Goal: Task Accomplishment & Management: Manage account settings

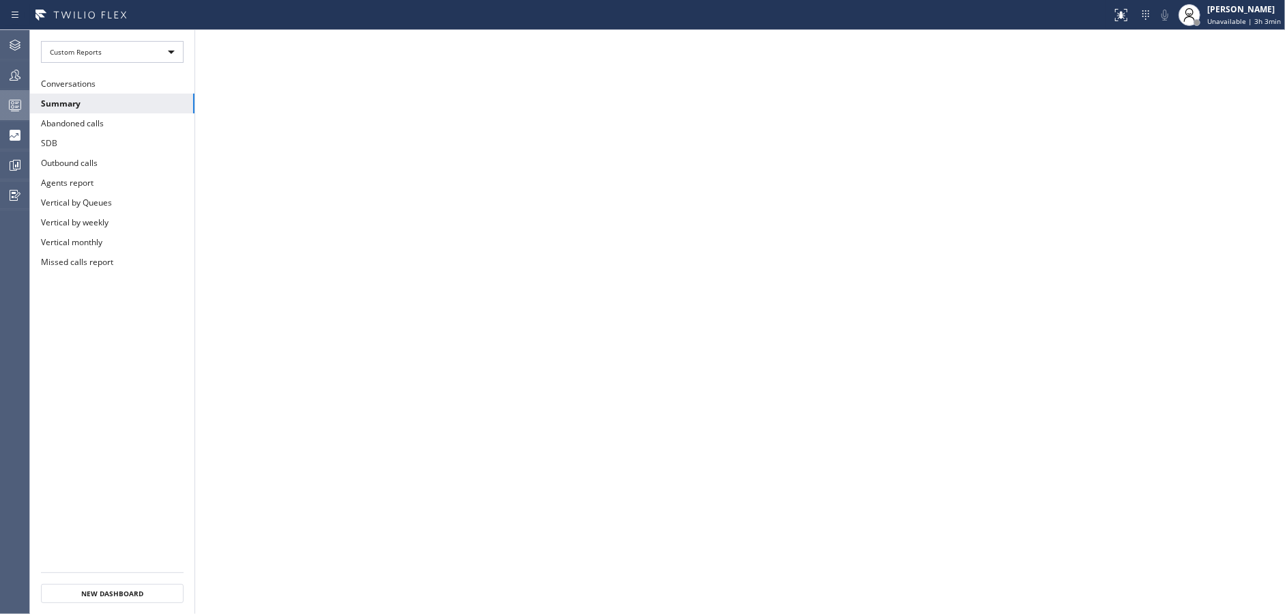
click at [10, 102] on icon at bounding box center [15, 105] width 16 height 16
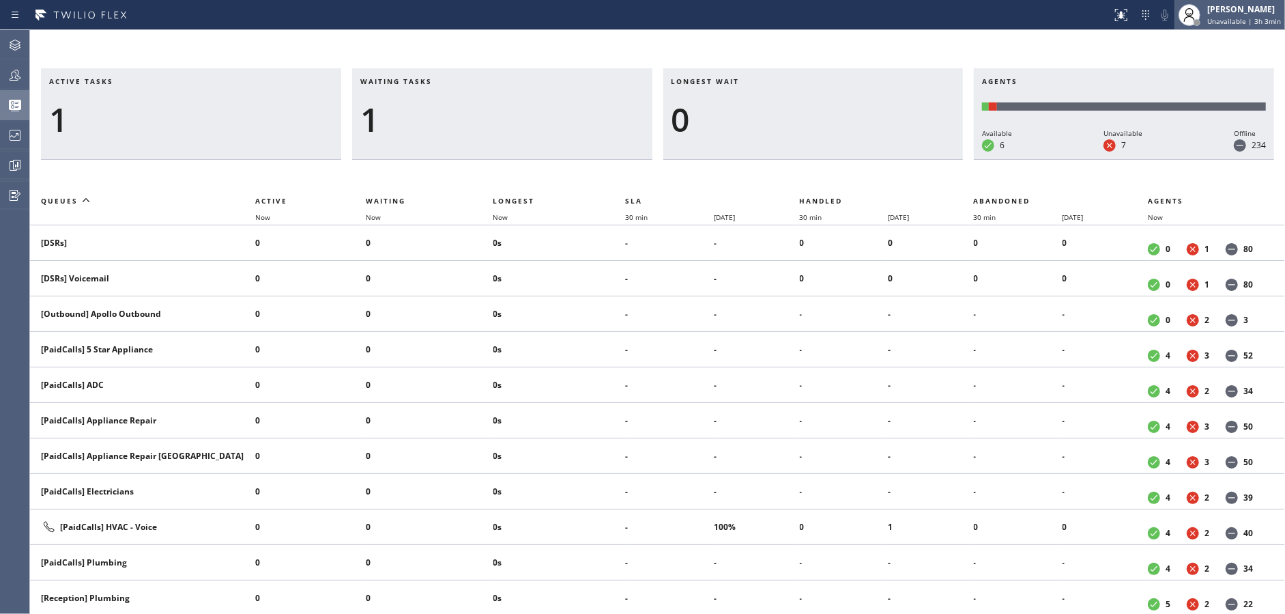
click at [1225, 26] on div "[PERSON_NAME] Unavailable | 3h 3min" at bounding box center [1230, 15] width 111 height 30
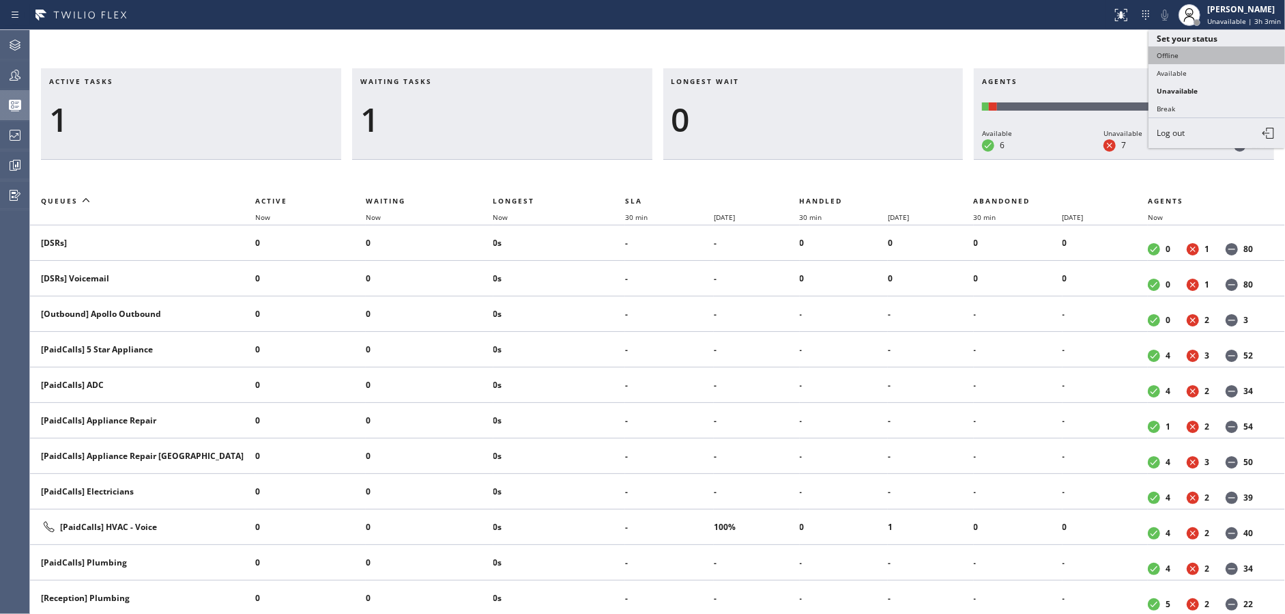
click at [1201, 59] on button "Offline" at bounding box center [1217, 55] width 137 height 18
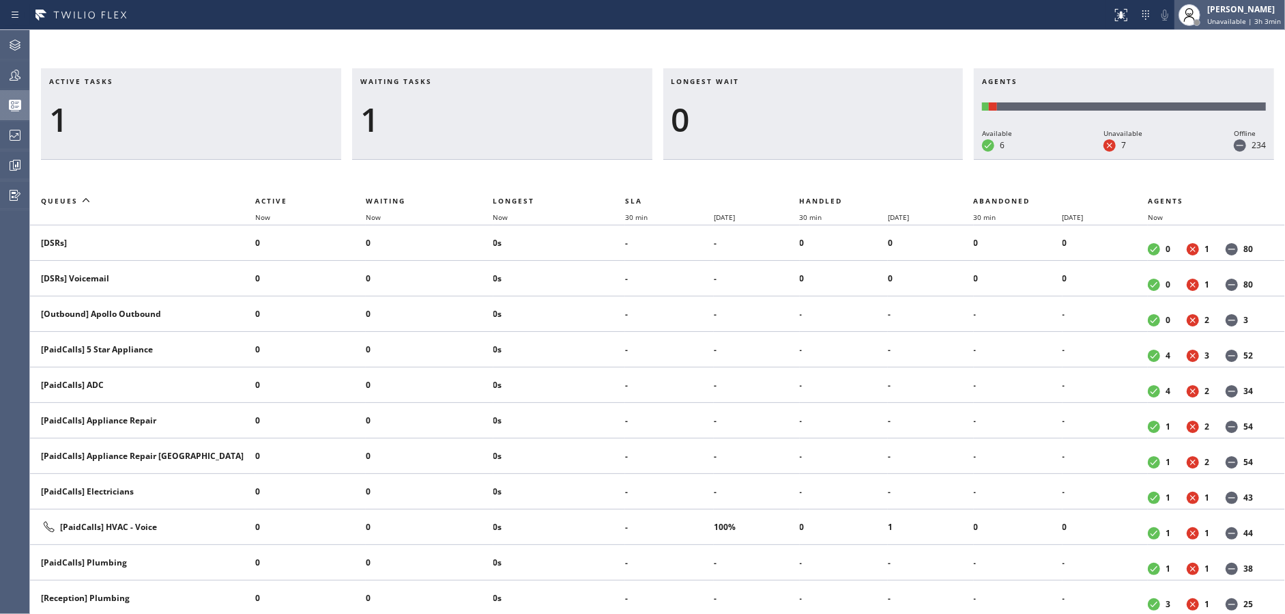
click at [1238, 27] on div "[PERSON_NAME] Unavailable | 3h 3min" at bounding box center [1230, 15] width 111 height 30
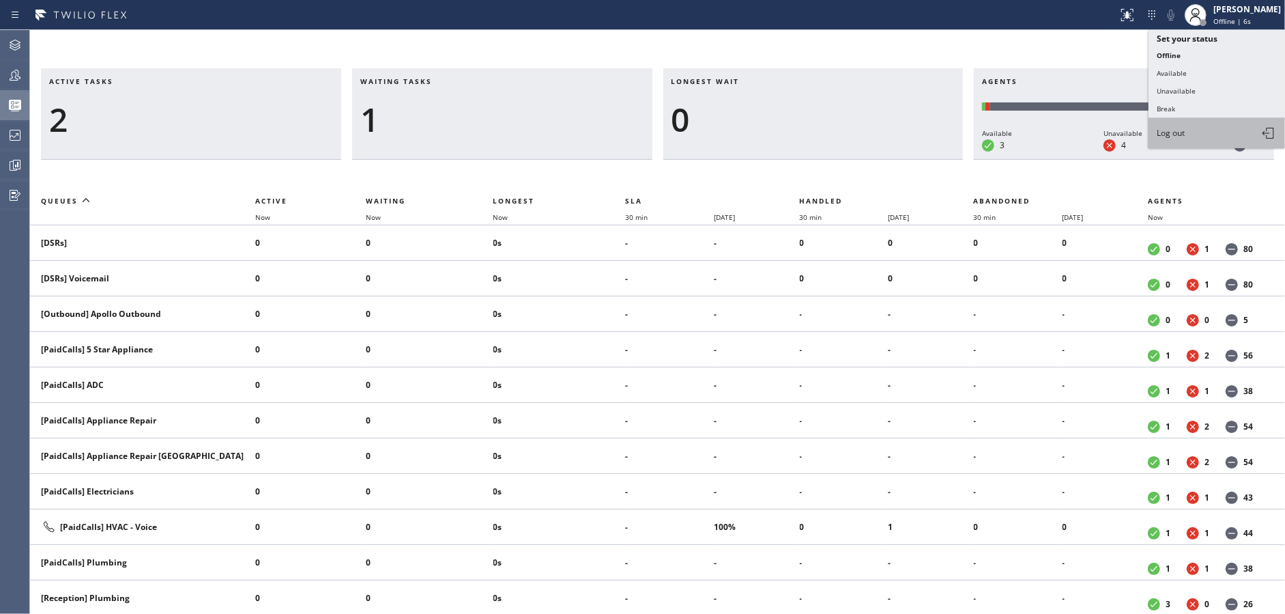
click at [1191, 134] on button "Log out" at bounding box center [1217, 133] width 137 height 30
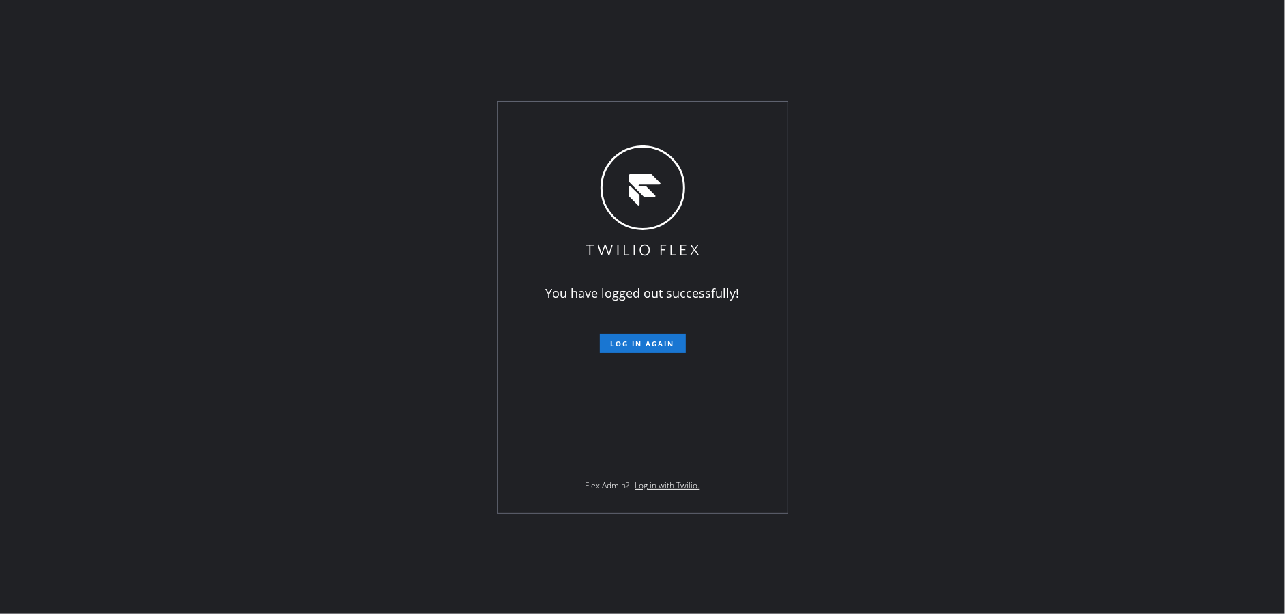
click at [365, 290] on div "You have logged out successfully! Log in again Flex Admin? Log in with Twilio." at bounding box center [642, 307] width 1285 height 614
